Goal: Transaction & Acquisition: Subscribe to service/newsletter

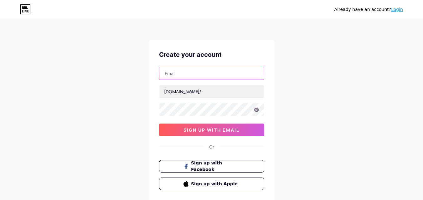
click at [185, 77] on input "text" at bounding box center [211, 73] width 104 height 13
type input "[EMAIL_ADDRESS][DOMAIN_NAME]"
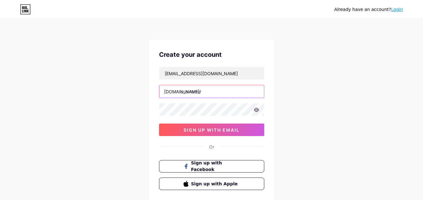
click at [203, 93] on input "text" at bounding box center [211, 91] width 104 height 13
type input "10001admin"
click at [242, 153] on div "Create your account [EMAIL_ADDRESS][DOMAIN_NAME] [DOMAIN_NAME]/ 10001admin 0cAF…" at bounding box center [211, 120] width 125 height 160
click at [208, 139] on div "Create your account [EMAIL_ADDRESS][DOMAIN_NAME] [DOMAIN_NAME]/ 10001admin 0cAF…" at bounding box center [211, 120] width 125 height 160
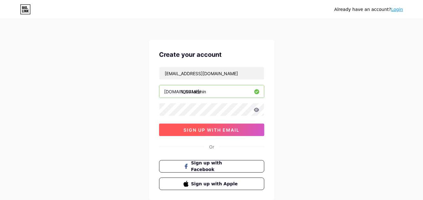
click at [209, 135] on button "sign up with email" at bounding box center [211, 130] width 105 height 13
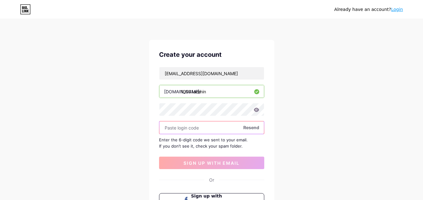
paste input "261651"
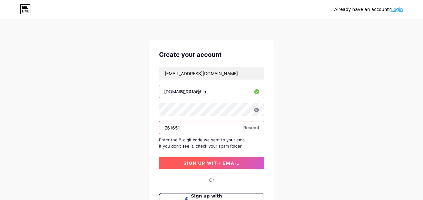
type input "261651"
click at [191, 161] on span "sign up with email" at bounding box center [211, 163] width 56 height 5
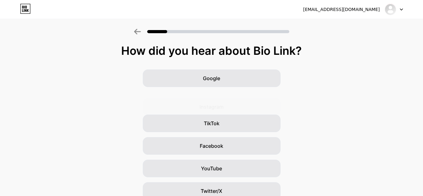
scroll to position [74, 0]
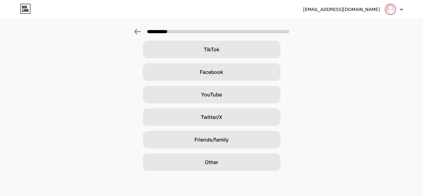
drag, startPoint x: 394, startPoint y: 9, endPoint x: 393, endPoint y: 14, distance: 5.1
click at [395, 10] on img at bounding box center [390, 9] width 10 height 10
click at [396, 9] on div at bounding box center [393, 9] width 18 height 11
click at [400, 9] on icon at bounding box center [400, 9] width 3 height 2
click at [356, 13] on div "[EMAIL_ADDRESS][DOMAIN_NAME]" at bounding box center [341, 9] width 77 height 7
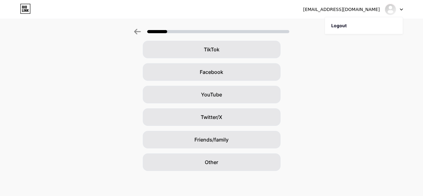
click at [357, 10] on div "[EMAIL_ADDRESS][DOMAIN_NAME]" at bounding box center [341, 9] width 77 height 7
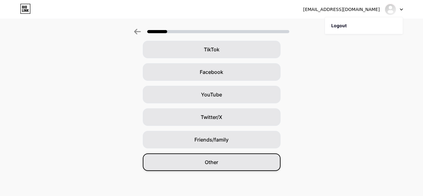
click at [208, 161] on span "Other" at bounding box center [211, 162] width 13 height 8
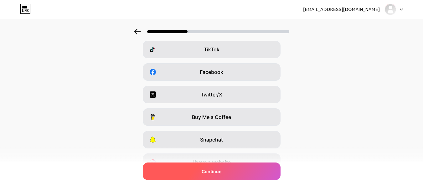
scroll to position [0, 0]
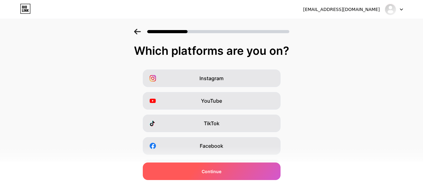
click at [211, 173] on span "Continue" at bounding box center [211, 171] width 20 height 7
drag, startPoint x: 209, startPoint y: 173, endPoint x: 213, endPoint y: 169, distance: 5.1
click at [211, 171] on span "Continue" at bounding box center [211, 171] width 20 height 7
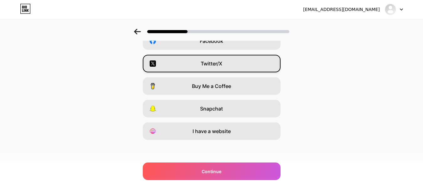
scroll to position [105, 0]
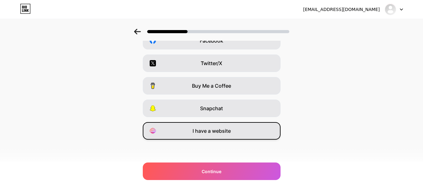
click at [210, 133] on span "I have a website" at bounding box center [211, 131] width 38 height 8
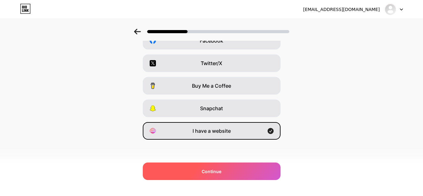
click at [212, 172] on span "Continue" at bounding box center [211, 171] width 20 height 7
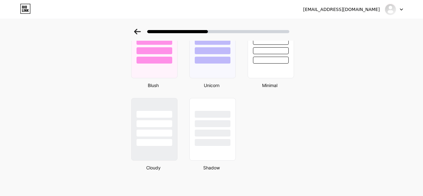
scroll to position [0, 0]
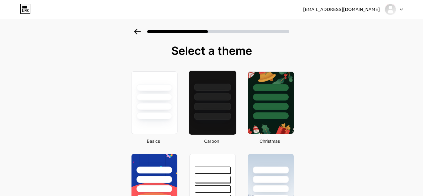
click at [212, 108] on div at bounding box center [212, 106] width 37 height 7
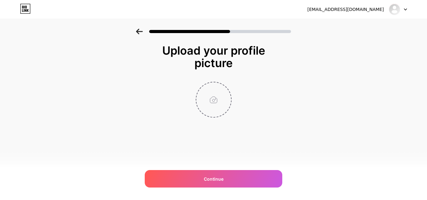
click at [212, 99] on input "file" at bounding box center [213, 100] width 35 height 35
type input "C:\fakepath\ChatGPT Image [DATE], 07_01_05 AM.png"
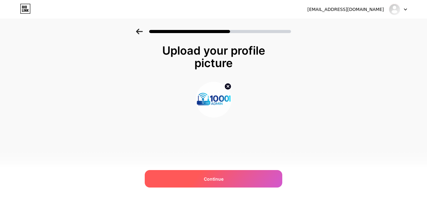
click at [215, 176] on span "Continue" at bounding box center [214, 179] width 20 height 7
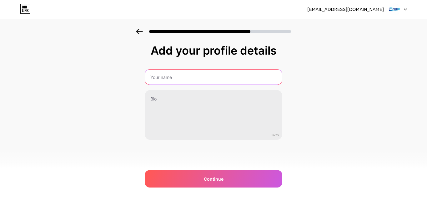
click at [182, 81] on input "text" at bounding box center [213, 77] width 137 height 15
type input "10001admin"
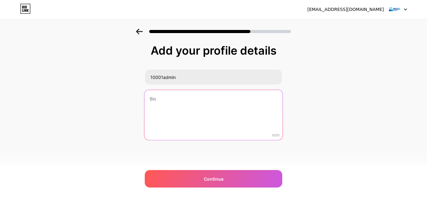
click at [168, 95] on textarea at bounding box center [214, 115] width 138 height 51
paste textarea "[DOMAIN_NAME] helps users understand router login procedures through [TECHNICAL…"
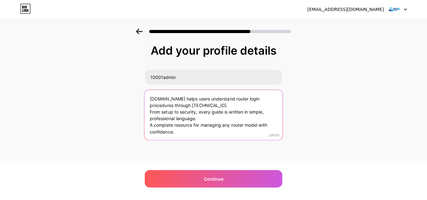
click at [181, 100] on textarea "[DOMAIN_NAME] helps users understand router login procedures through [TECHNICAL…" at bounding box center [214, 115] width 138 height 51
click at [205, 119] on textarea "10001admin. helps users understand router login procedures through [TECHNICAL_I…" at bounding box center [214, 115] width 138 height 51
paste textarea "[URL][DOMAIN_NAME]"
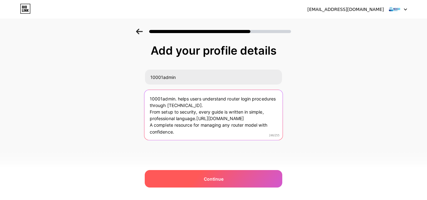
type textarea "10001admin. helps users understand router login procedures through [TECHNICAL_I…"
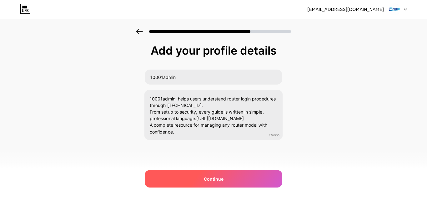
click at [209, 179] on span "Continue" at bounding box center [214, 179] width 20 height 7
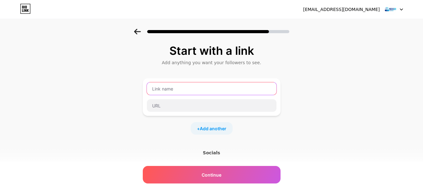
click at [184, 89] on input "text" at bounding box center [211, 88] width 129 height 13
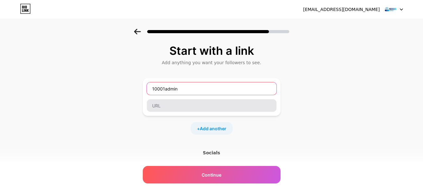
type input "10001admin"
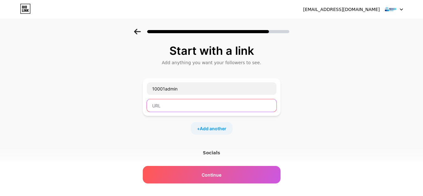
click at [187, 102] on input "text" at bounding box center [211, 105] width 129 height 13
paste input "[URL][DOMAIN_NAME]"
type input "[URL][DOMAIN_NAME]"
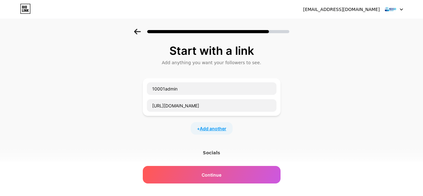
click at [218, 126] on span "Add another" at bounding box center [213, 128] width 27 height 7
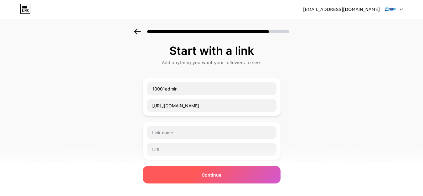
click at [202, 170] on div "Continue" at bounding box center [212, 175] width 138 height 18
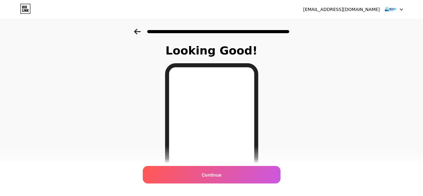
scroll to position [119, 0]
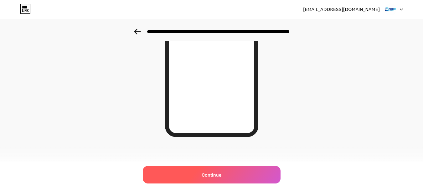
drag, startPoint x: 210, startPoint y: 177, endPoint x: 210, endPoint y: 181, distance: 3.8
click at [210, 178] on span "Continue" at bounding box center [211, 174] width 20 height 7
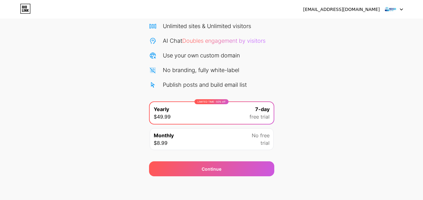
scroll to position [51, 0]
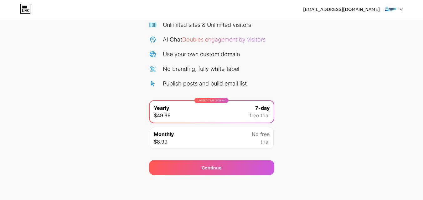
click at [390, 14] on img at bounding box center [390, 9] width 12 height 12
click at [402, 8] on div at bounding box center [393, 9] width 18 height 11
drag, startPoint x: 381, startPoint y: 13, endPoint x: 330, endPoint y: 13, distance: 51.3
click at [361, 13] on div "[EMAIL_ADDRESS][DOMAIN_NAME]" at bounding box center [353, 9] width 100 height 11
drag, startPoint x: 288, startPoint y: 85, endPoint x: 248, endPoint y: 104, distance: 44.1
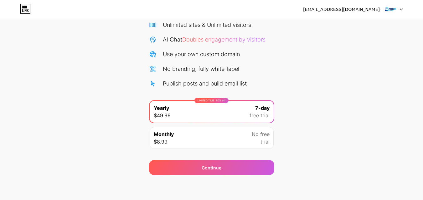
click at [285, 88] on div "Start your 7 day free trial Cancel anytime. We will send you an email 2 days be…" at bounding box center [211, 76] width 423 height 198
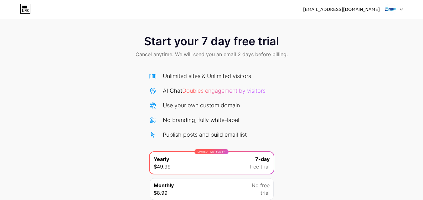
click at [185, 37] on span "Start your 7 day free trial" at bounding box center [211, 41] width 135 height 13
click at [261, 51] on span "Cancel anytime. We will send you an email 2 days before billing." at bounding box center [211, 55] width 152 height 8
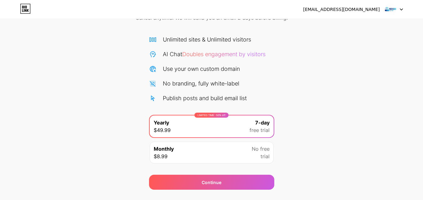
scroll to position [51, 0]
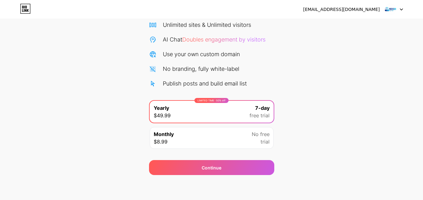
click at [30, 9] on icon at bounding box center [26, 9] width 10 height 10
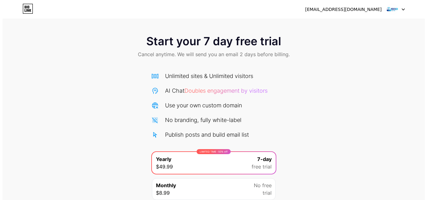
scroll to position [51, 0]
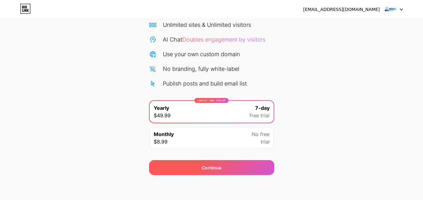
click at [218, 169] on span "Continue" at bounding box center [211, 168] width 20 height 7
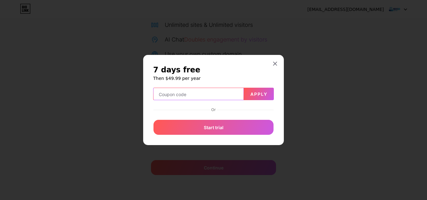
click at [175, 97] on input "text" at bounding box center [199, 94] width 90 height 13
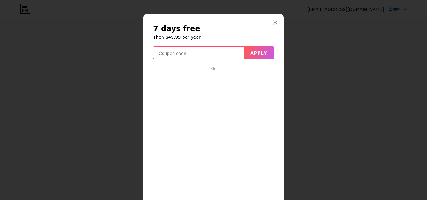
scroll to position [54, 0]
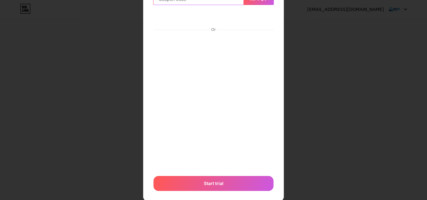
paste input "26886"
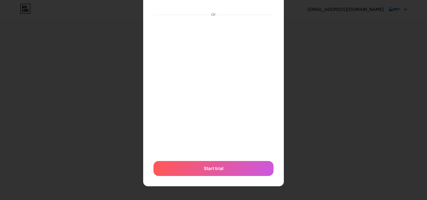
scroll to position [0, 0]
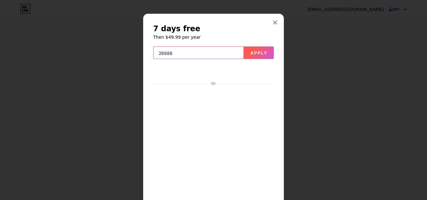
type input "26886"
click at [258, 53] on span "Apply" at bounding box center [259, 52] width 17 height 5
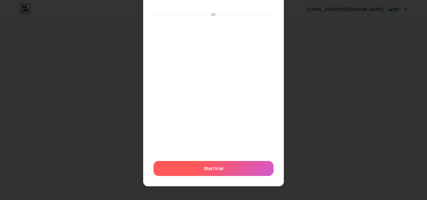
click at [218, 168] on span "Start trial" at bounding box center [214, 168] width 20 height 7
